Goal: Task Accomplishment & Management: Manage account settings

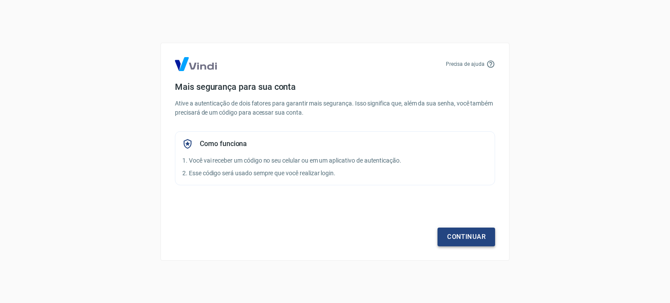
click at [460, 237] on link "Continuar" at bounding box center [466, 237] width 58 height 18
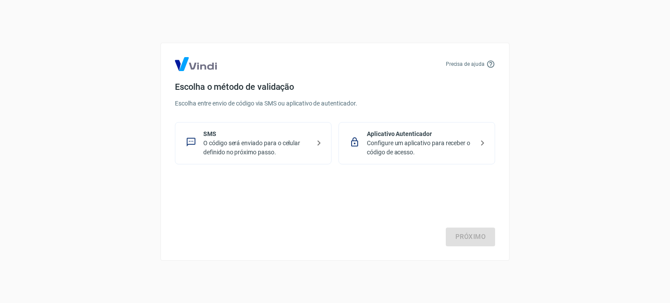
click at [305, 136] on p "SMS" at bounding box center [256, 134] width 107 height 9
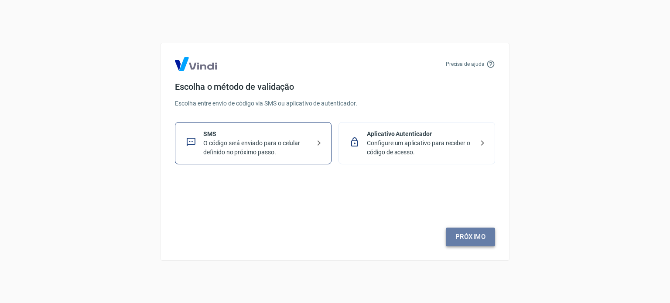
click at [466, 238] on link "Próximo" at bounding box center [470, 237] width 49 height 18
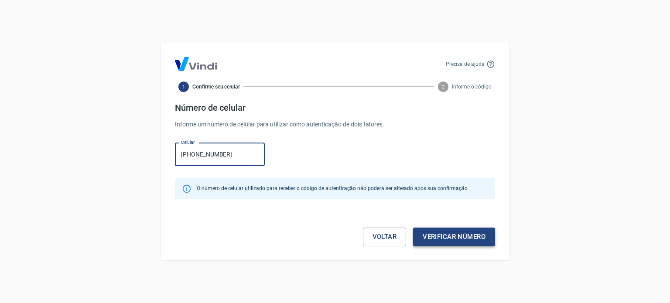
type input "[PHONE_NUMBER]"
click at [471, 239] on button "Verificar número" at bounding box center [454, 237] width 82 height 18
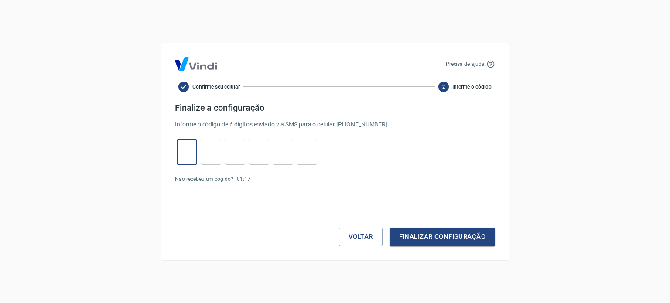
click at [186, 150] on input "tel" at bounding box center [187, 152] width 20 height 19
type input "7"
type input "9"
type input "7"
type input "0"
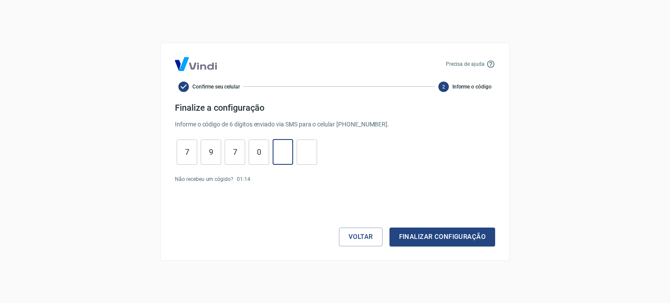
type input "4"
type input "0"
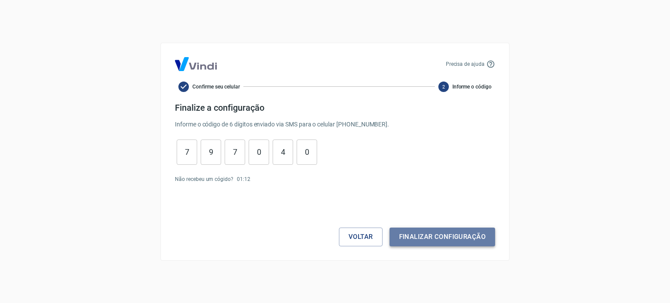
click at [426, 232] on button "Finalizar configuração" at bounding box center [442, 237] width 106 height 18
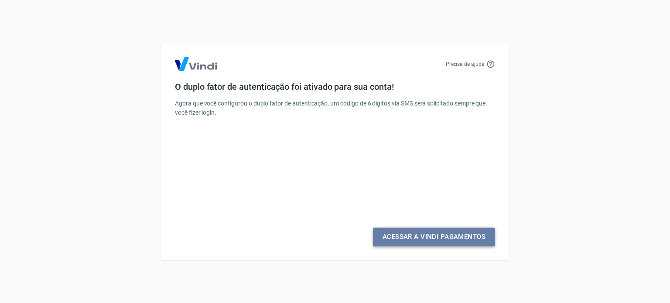
click at [443, 235] on link "Acessar a Vindi Pagamentos" at bounding box center [434, 237] width 122 height 18
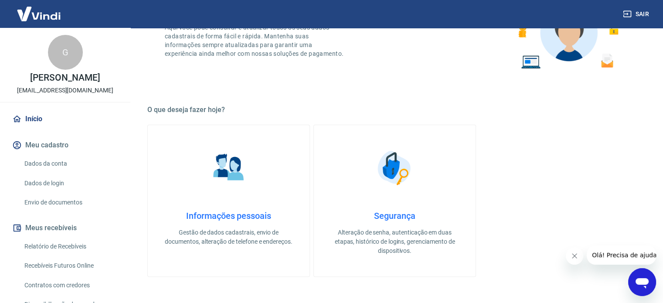
scroll to position [248, 0]
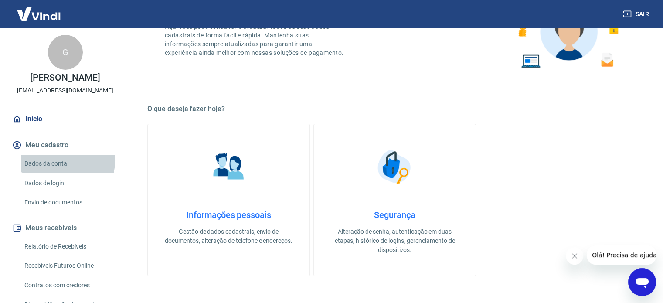
click at [55, 160] on link "Dados da conta" at bounding box center [70, 164] width 99 height 18
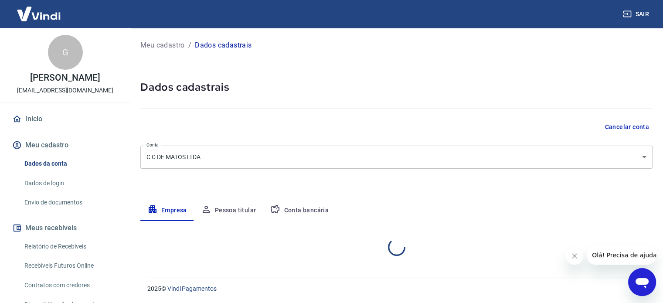
select select "AM"
select select "business"
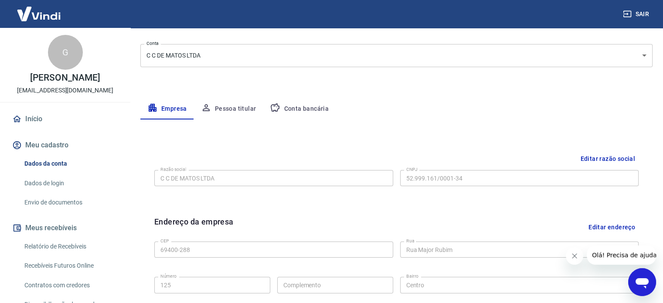
scroll to position [104, 0]
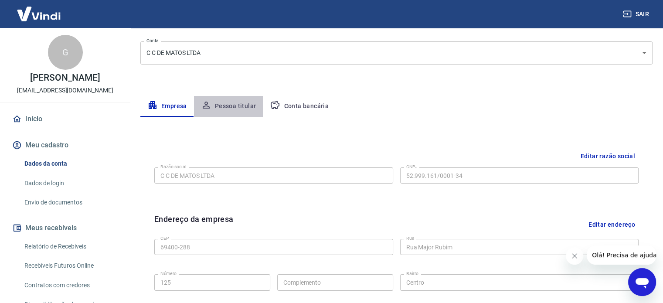
click at [238, 104] on button "Pessoa titular" at bounding box center [228, 106] width 69 height 21
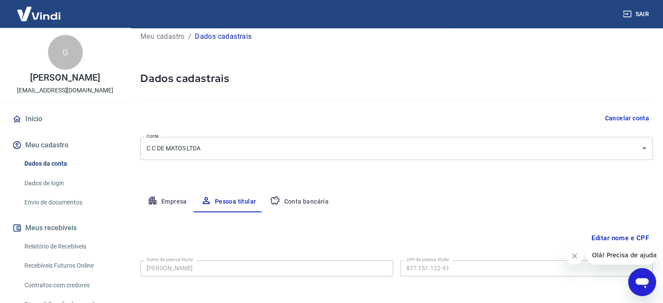
scroll to position [45, 0]
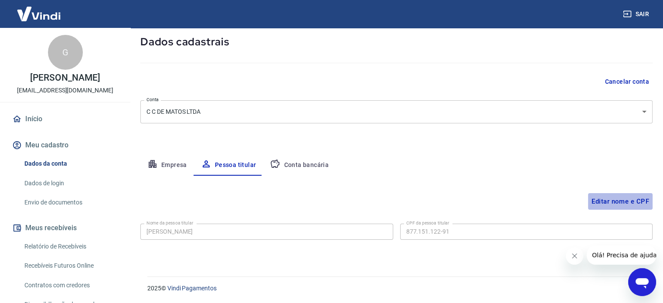
click at [624, 202] on button "Editar nome e CPF" at bounding box center [620, 201] width 65 height 17
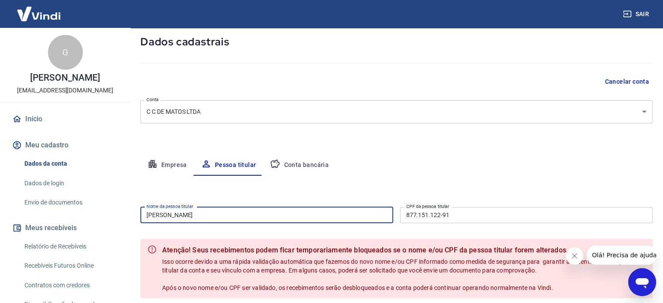
drag, startPoint x: 209, startPoint y: 218, endPoint x: 20, endPoint y: 194, distance: 190.2
click at [20, 194] on div "Sair G [PERSON_NAME] [EMAIL_ADDRESS][DOMAIN_NAME] Início Meu cadastro Dados da …" at bounding box center [331, 106] width 663 height 303
type input "[PERSON_NAME]"
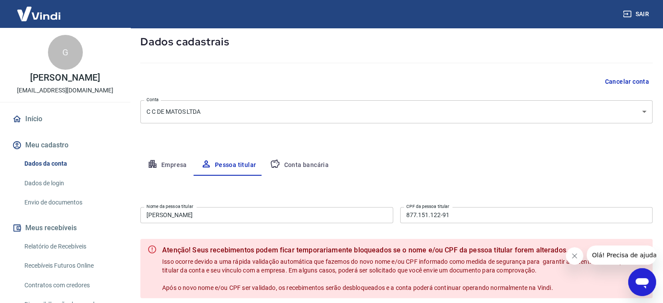
drag, startPoint x: 314, startPoint y: 165, endPoint x: 412, endPoint y: 162, distance: 97.7
click at [412, 162] on div "Empresa Pessoa titular Conta bancária" at bounding box center [396, 165] width 512 height 21
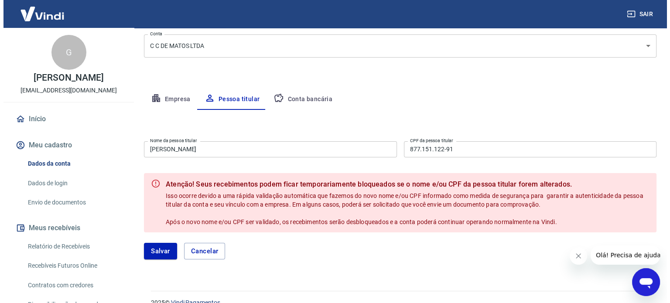
scroll to position [126, 0]
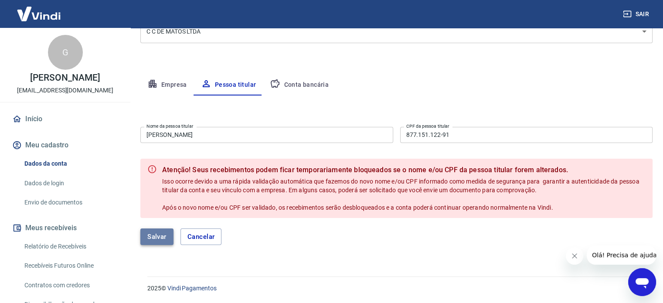
click at [157, 235] on button "Salvar" at bounding box center [156, 237] width 33 height 17
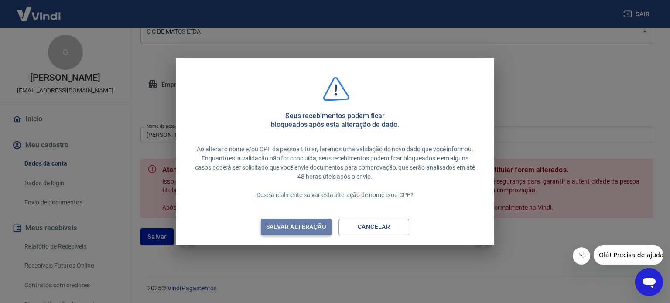
click at [300, 228] on div "Salvar alteração" at bounding box center [296, 227] width 81 height 11
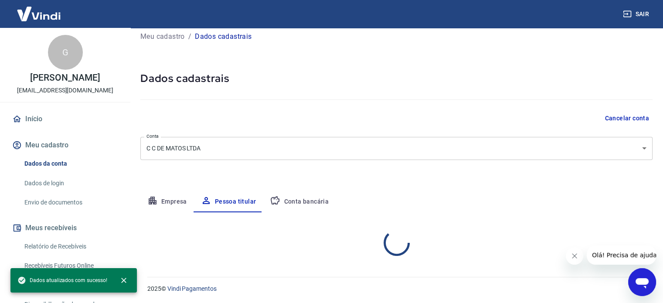
scroll to position [45, 0]
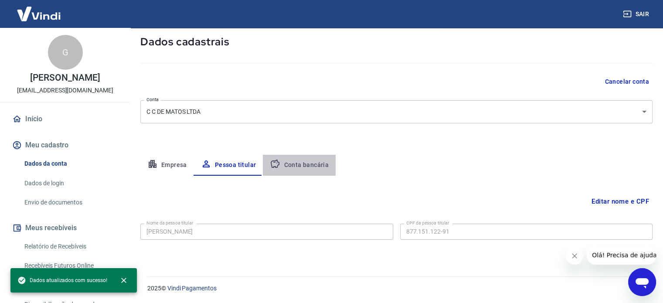
click at [312, 160] on button "Conta bancária" at bounding box center [299, 165] width 73 height 21
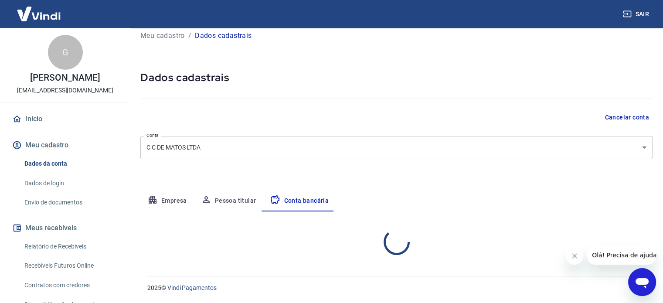
select select "1"
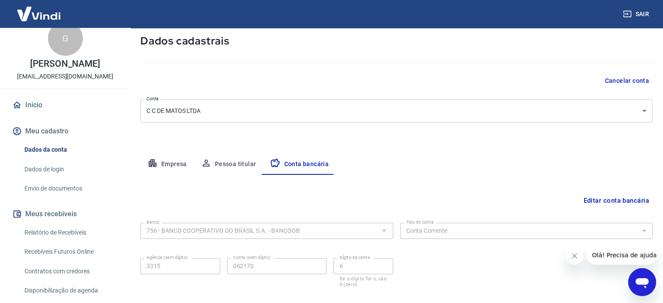
scroll to position [13, 0]
click at [48, 167] on link "Dados de login" at bounding box center [70, 170] width 99 height 18
